Goal: Task Accomplishment & Management: Manage account settings

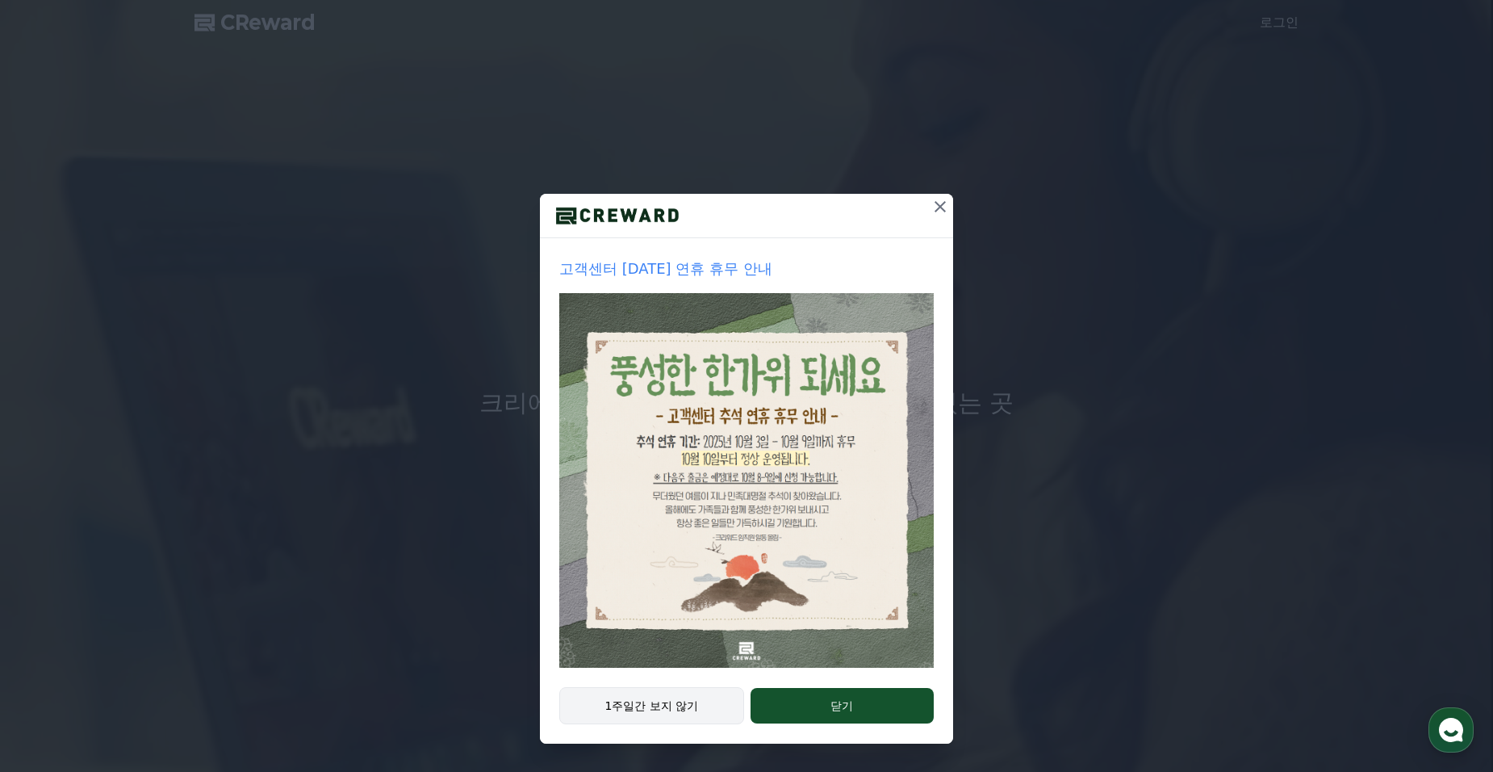
click at [699, 705] on button "1주일간 보지 않기" at bounding box center [651, 705] width 185 height 37
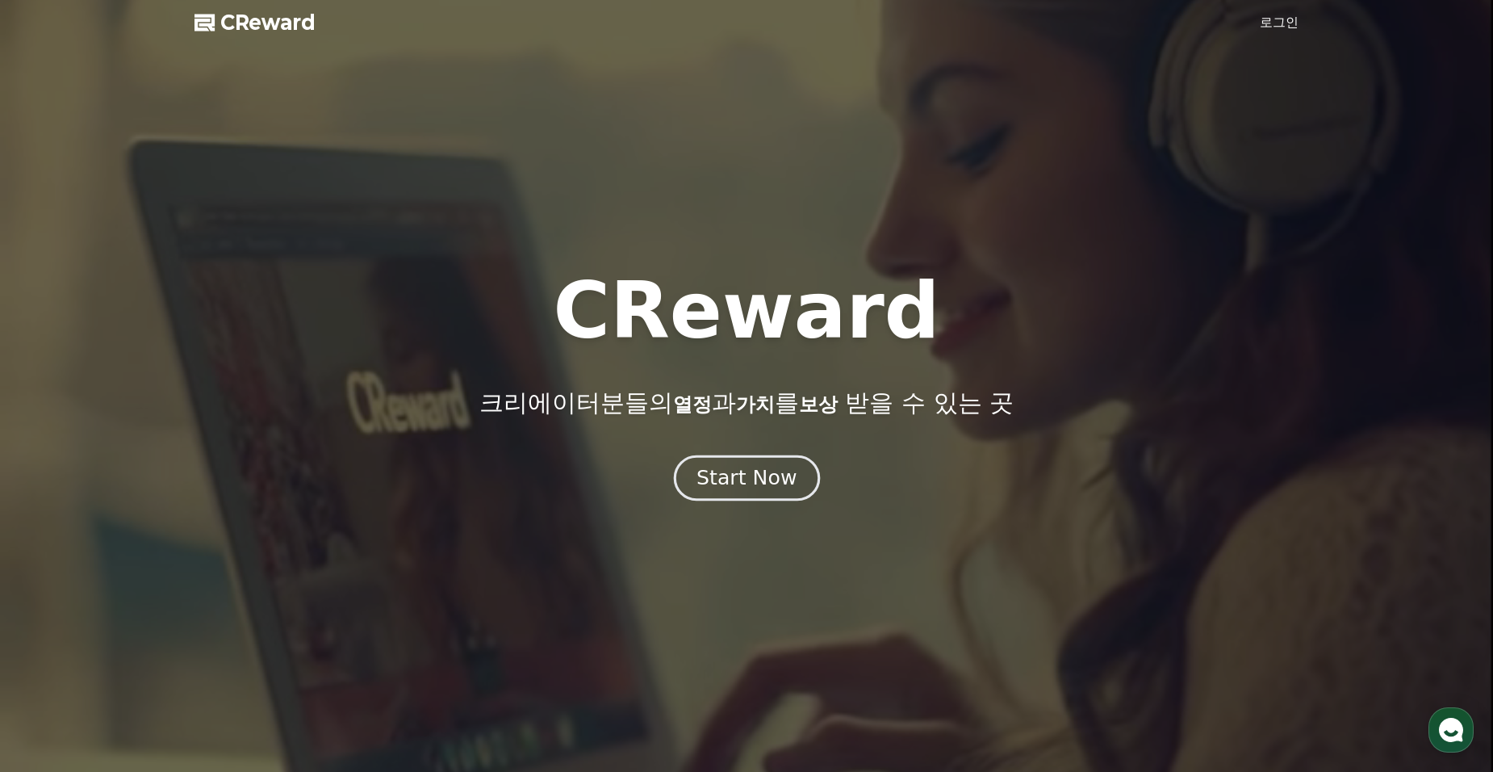
click at [772, 482] on div "Start Now" at bounding box center [747, 477] width 100 height 27
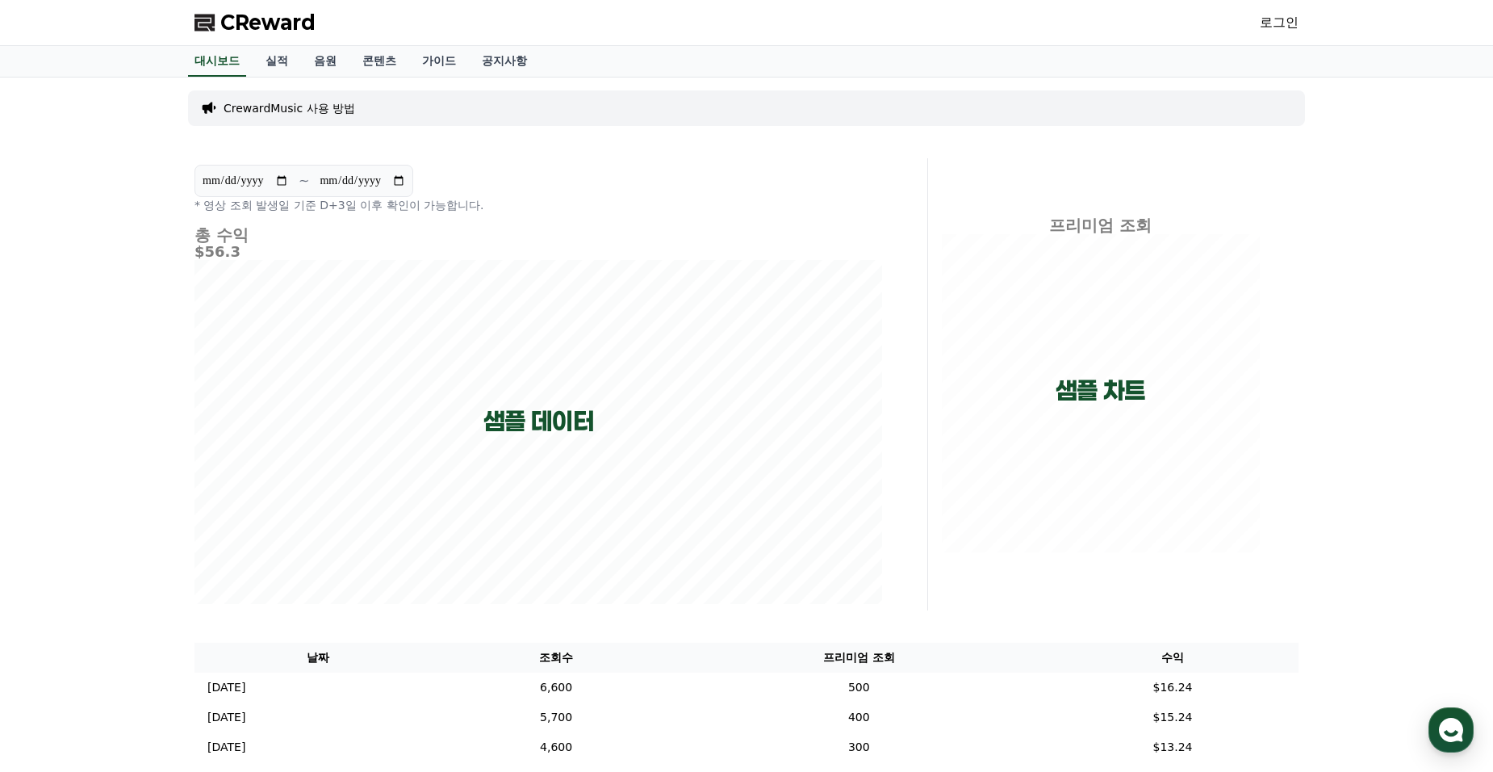
click at [1279, 20] on link "로그인" at bounding box center [1279, 22] width 39 height 19
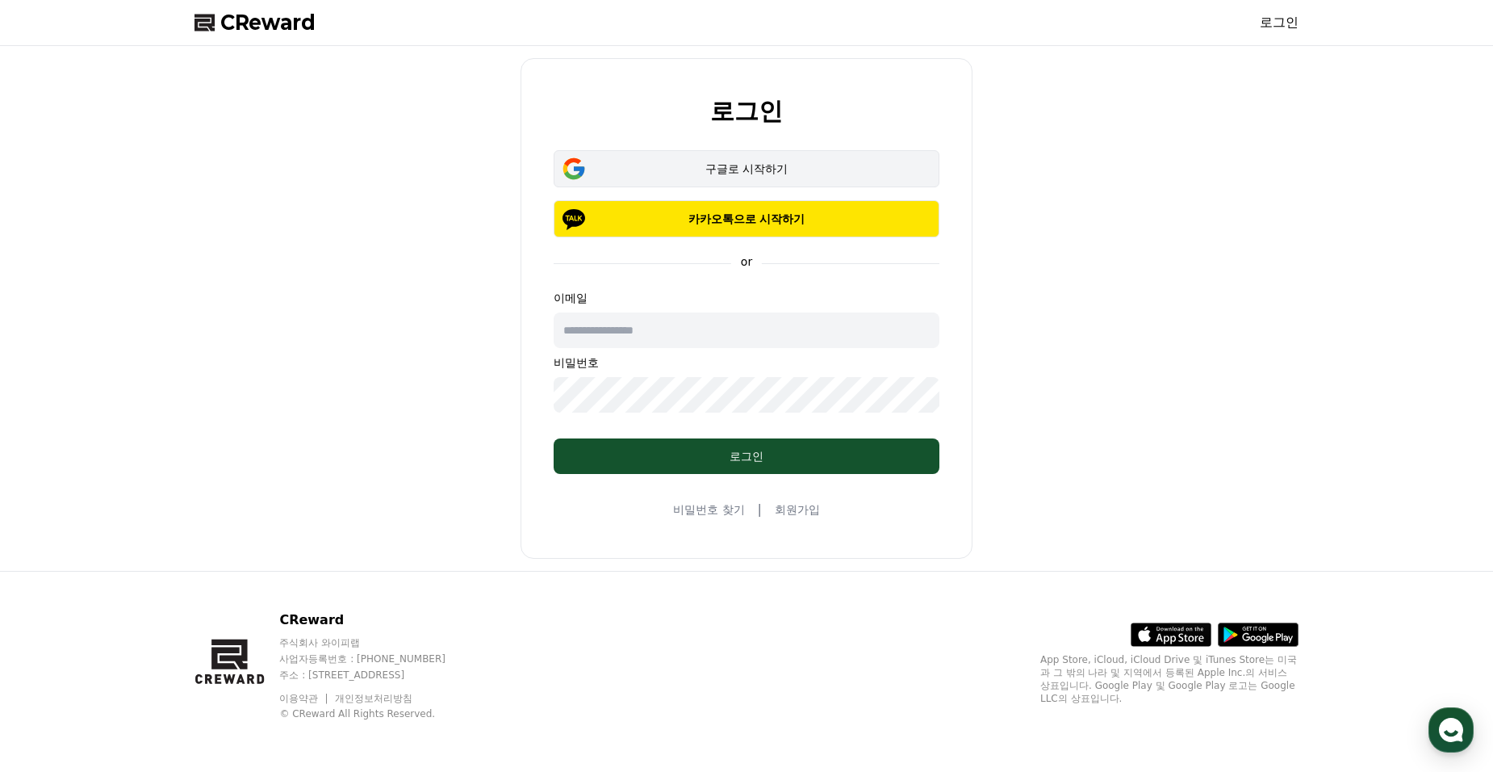
click at [736, 174] on div "구글로 시작하기" at bounding box center [746, 169] width 339 height 16
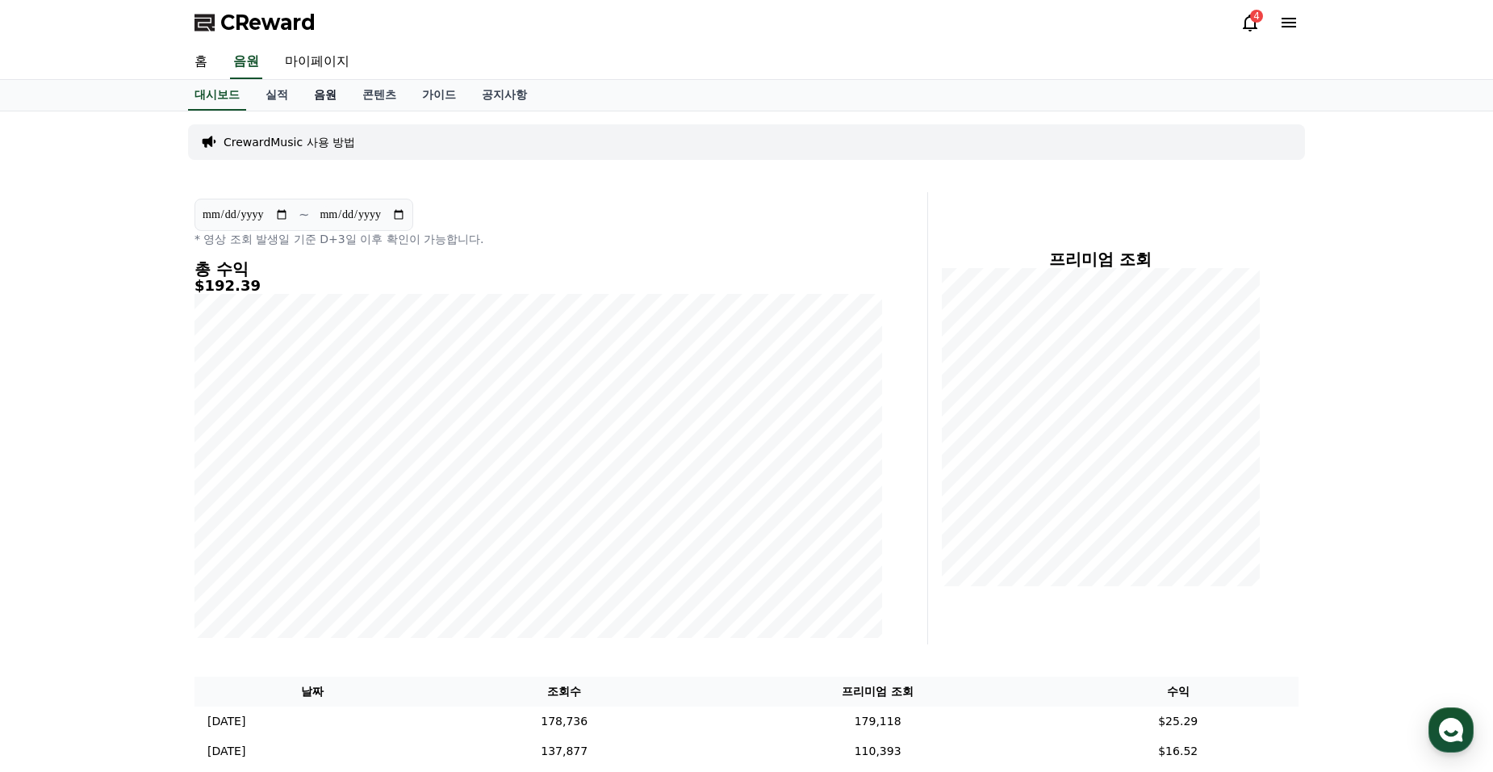
click at [325, 92] on link "음원" at bounding box center [325, 95] width 48 height 31
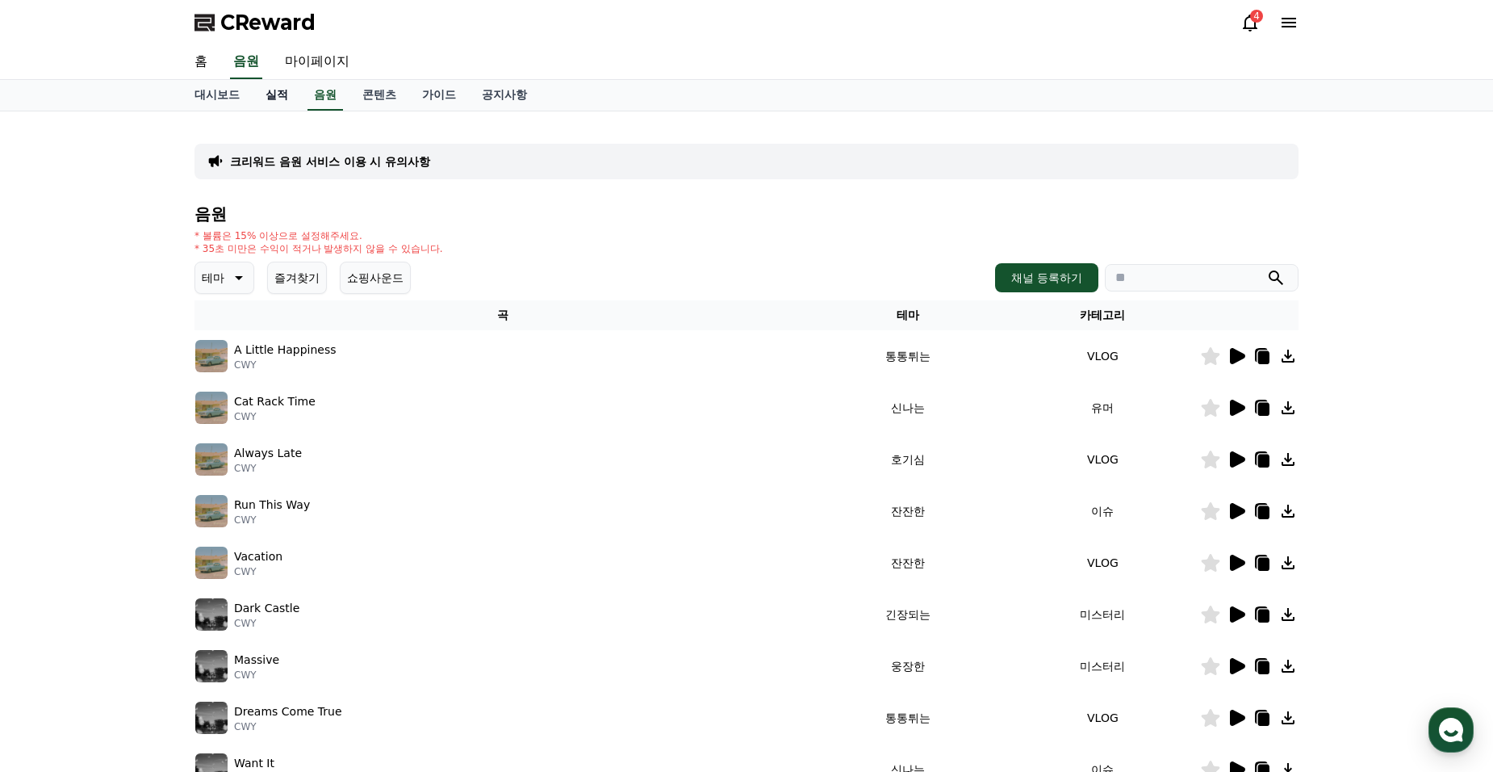
click at [265, 97] on link "실적" at bounding box center [277, 95] width 48 height 31
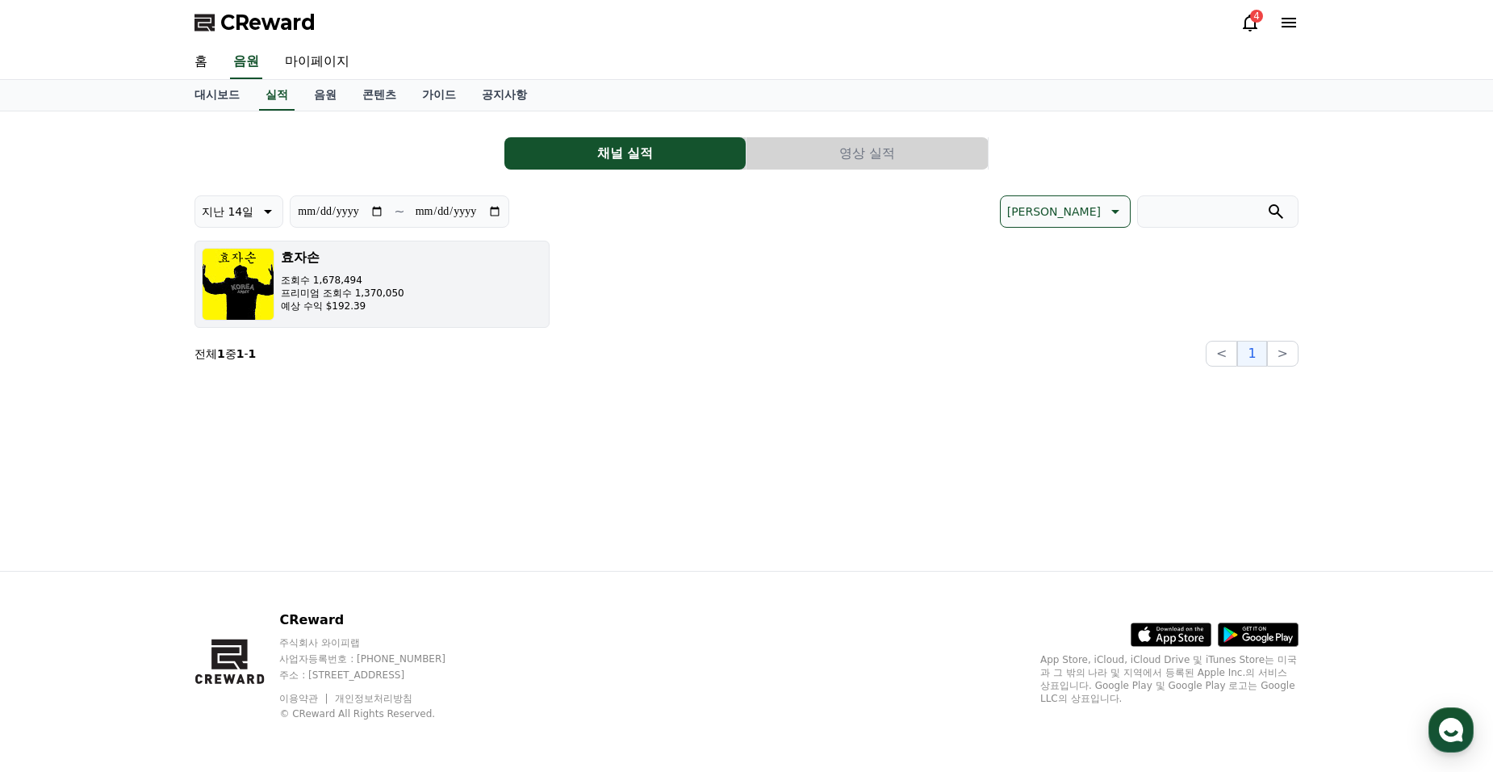
click at [405, 298] on button "효자손 조회수 1,678,494 프리미엄 조회수 1,370,050 예상 수익 $192.39" at bounding box center [372, 284] width 355 height 87
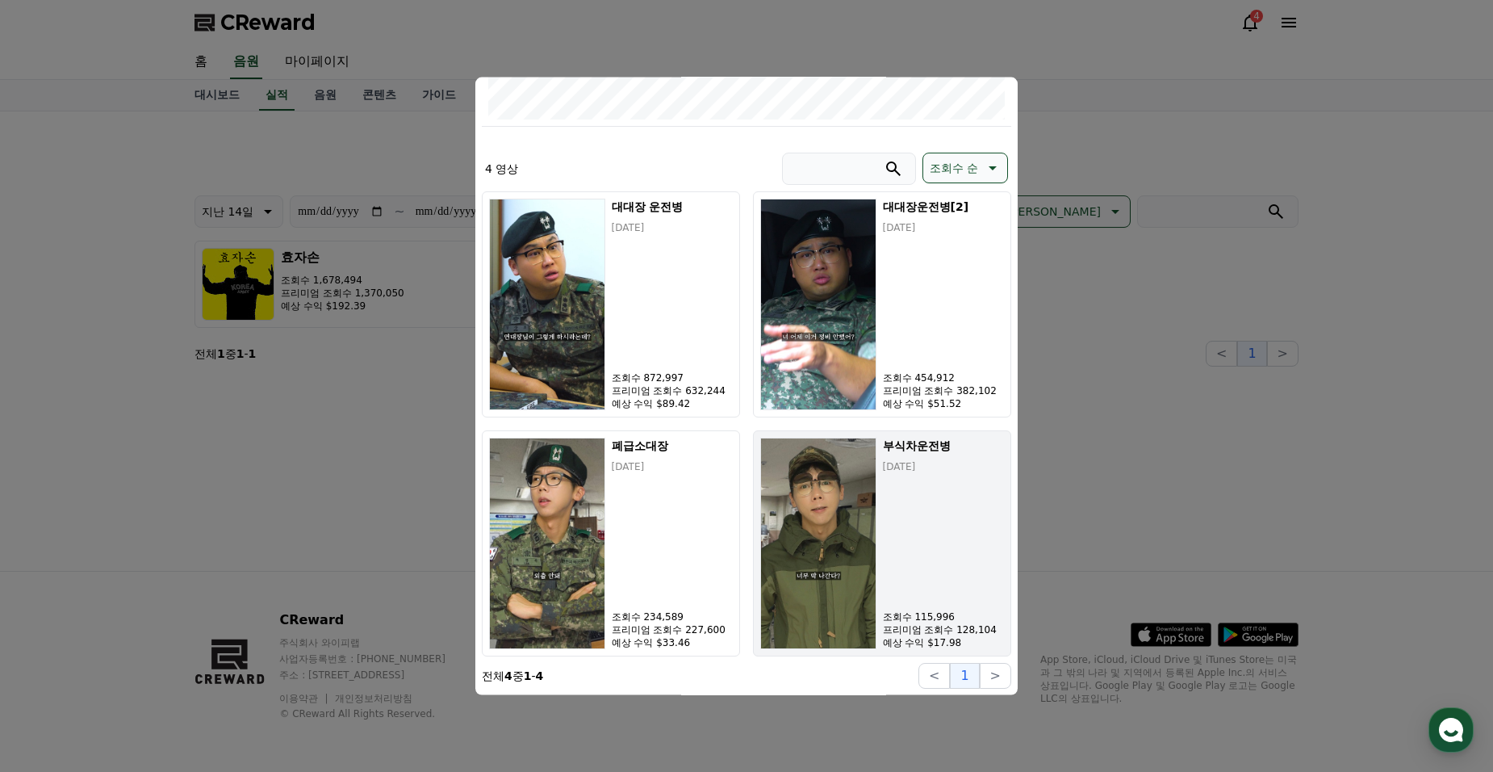
scroll to position [17, 0]
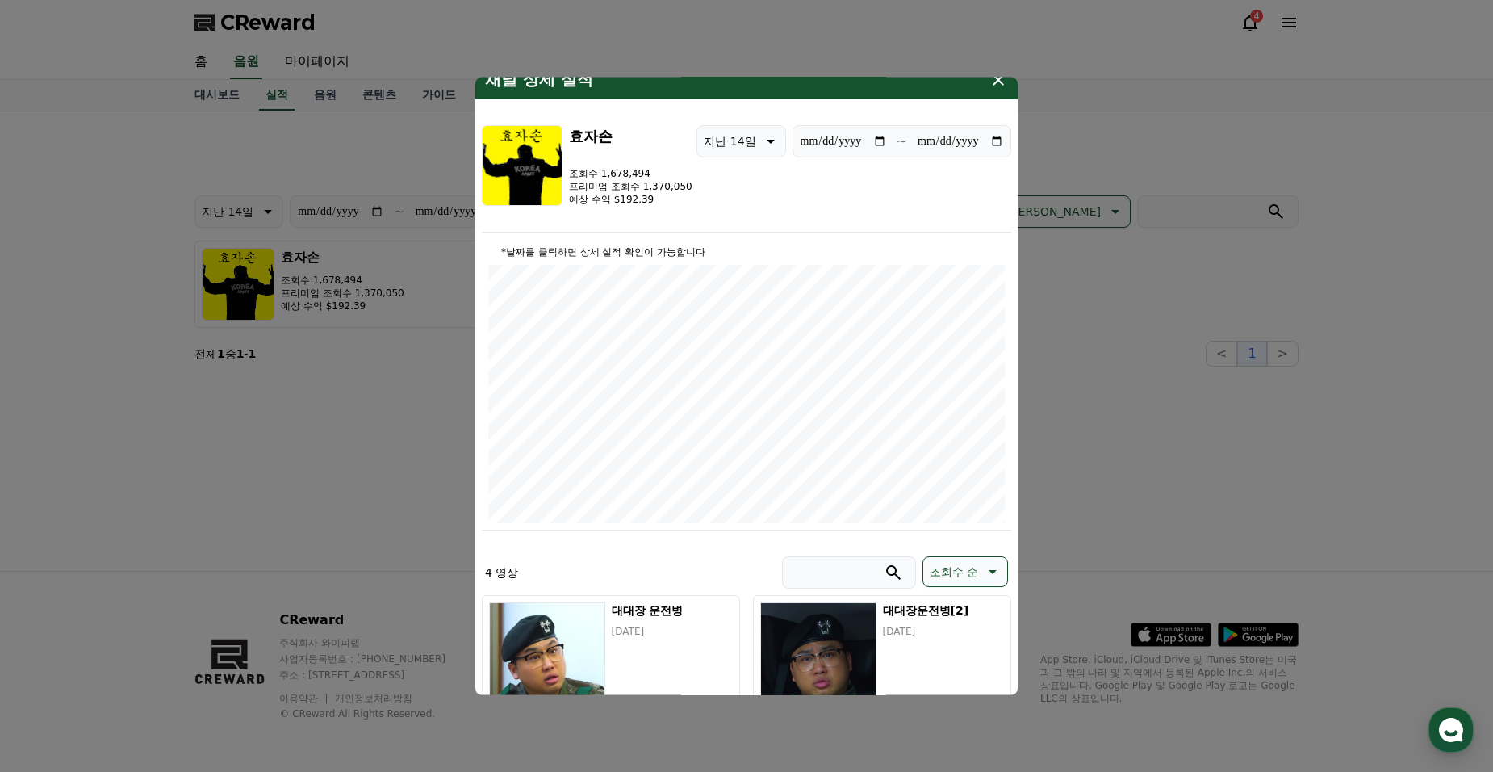
click at [996, 77] on icon "modal" at bounding box center [998, 79] width 11 height 11
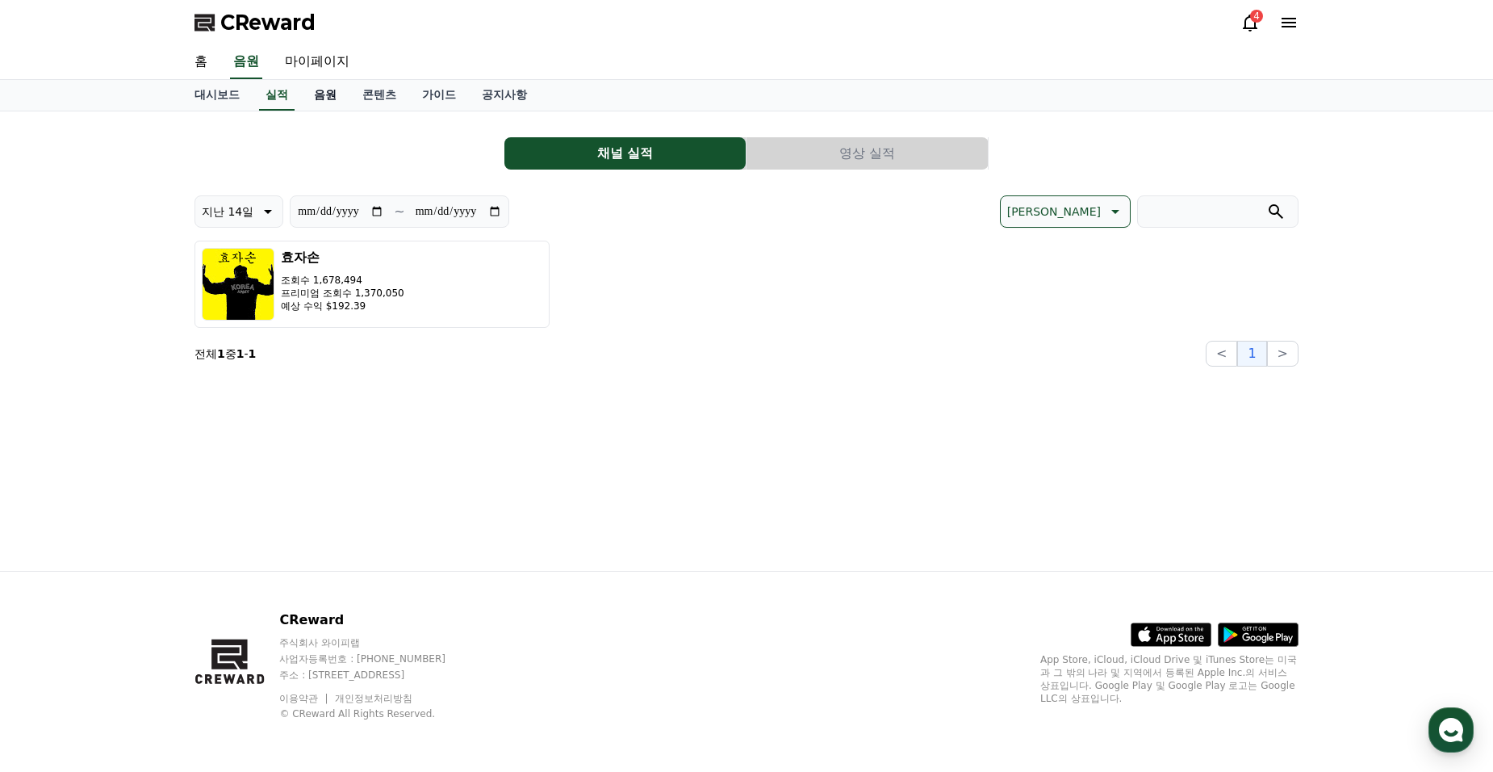
click at [333, 94] on link "음원" at bounding box center [325, 95] width 48 height 31
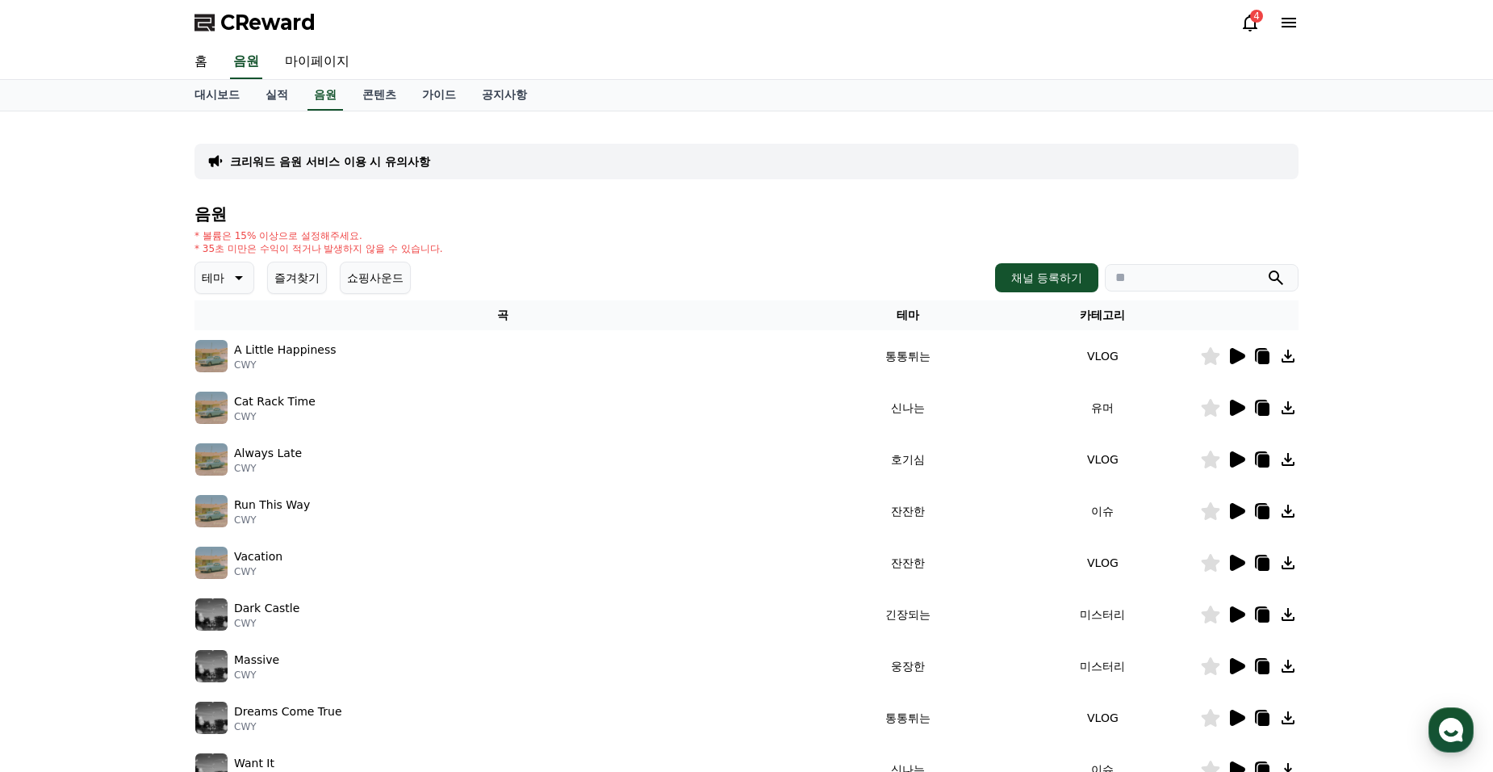
click at [1234, 354] on icon at bounding box center [1237, 356] width 15 height 16
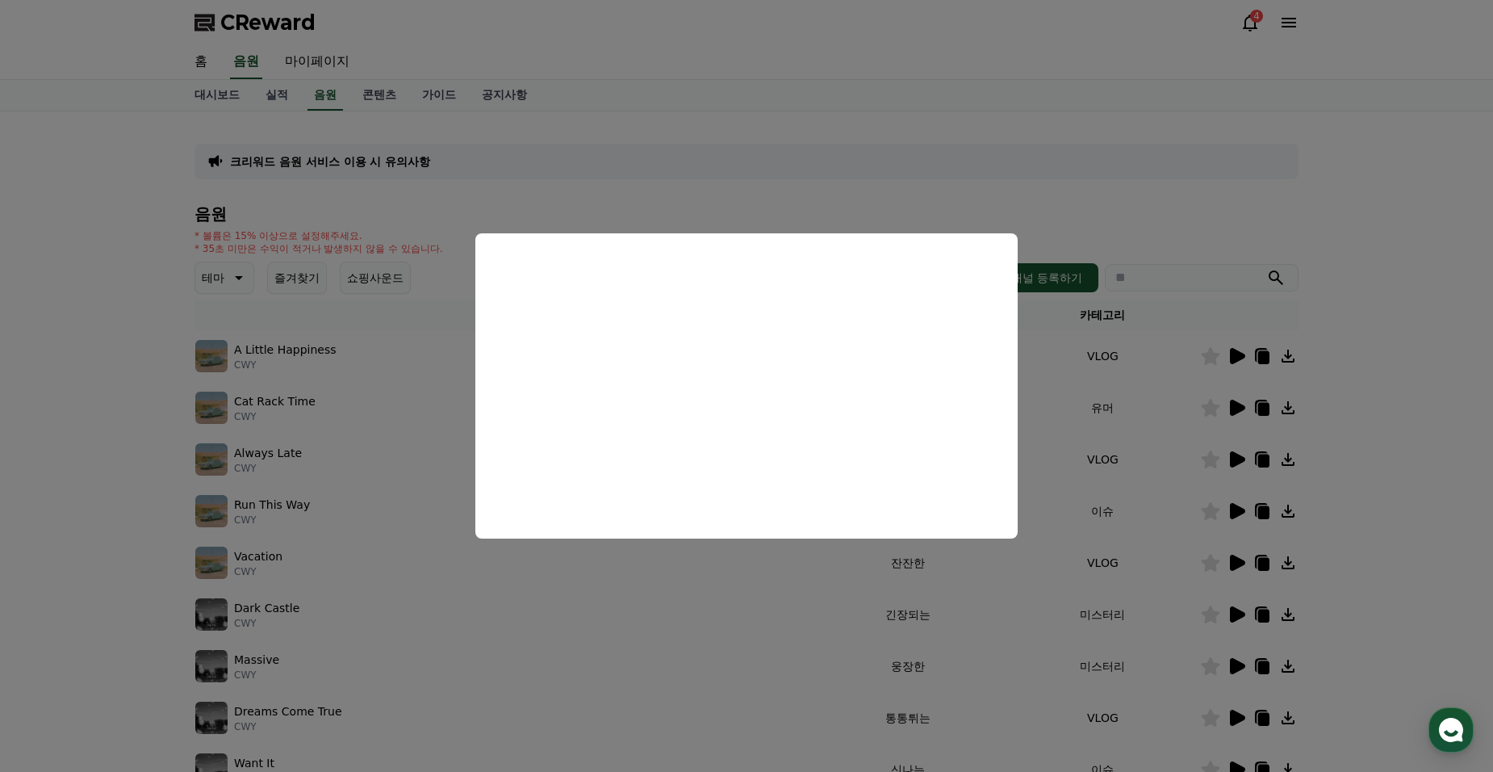
click at [1202, 203] on button "close modal" at bounding box center [746, 386] width 1493 height 772
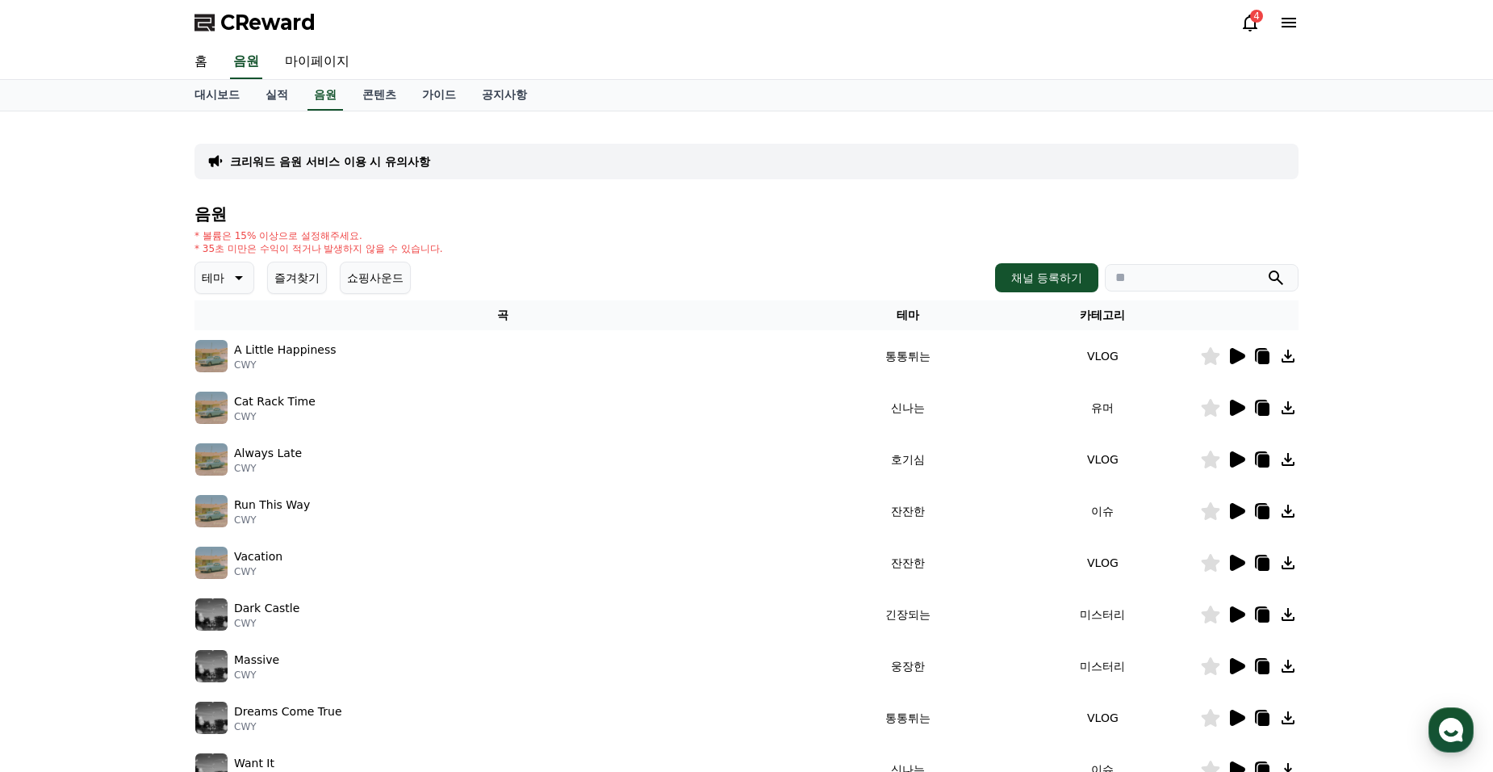
click at [1220, 275] on input "search" at bounding box center [1202, 277] width 194 height 27
paste input "******"
type input "******"
click at [1266, 268] on button "submit" at bounding box center [1275, 277] width 19 height 19
